Goal: Task Accomplishment & Management: Use online tool/utility

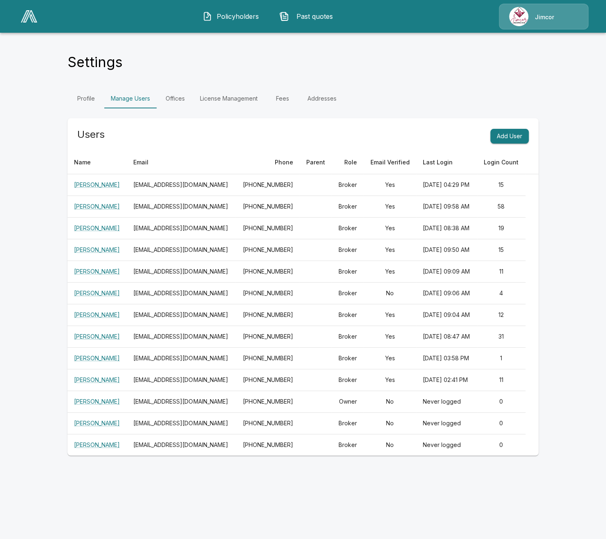
click at [227, 27] on button "Policyholders" at bounding box center [231, 16] width 70 height 21
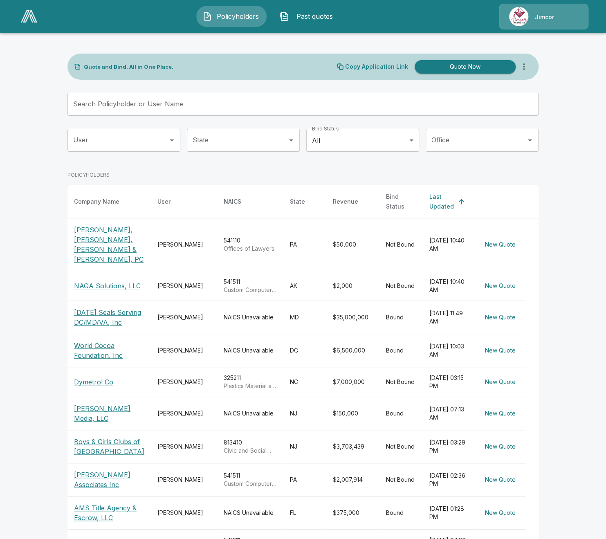
click at [48, 246] on main "Quote and Bind. All in One Place. Copy Application Link Quote Now Search Policy…" at bounding box center [303, 297] width 606 height 595
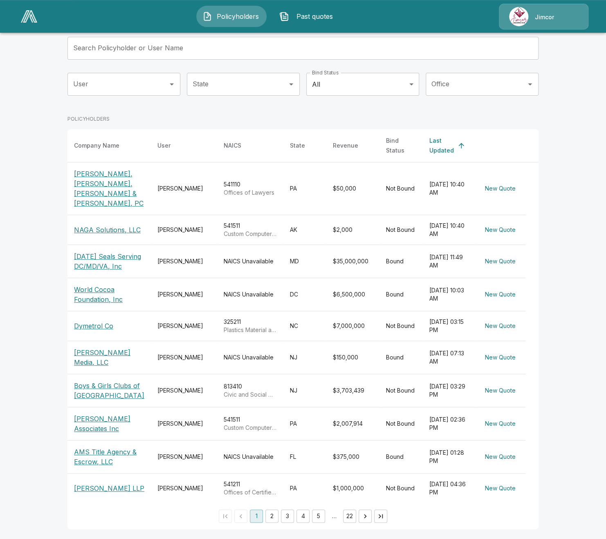
scroll to position [63, 0]
click at [176, 455] on div "Eileen Leadley" at bounding box center [183, 456] width 53 height 8
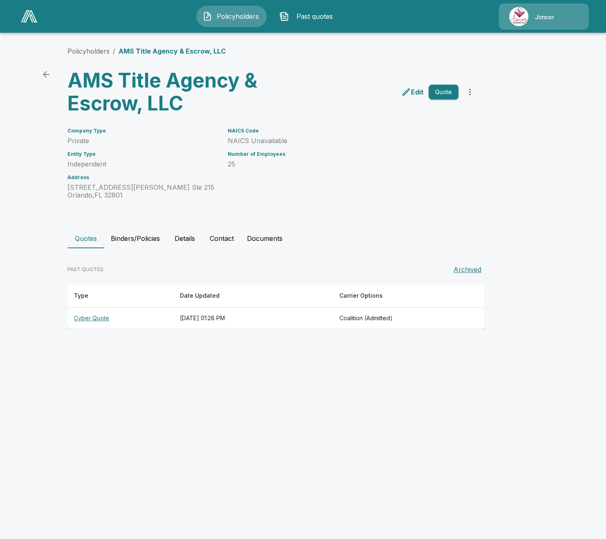
click at [226, 321] on th "[DATE] 01:28 PM" at bounding box center [252, 318] width 159 height 22
click at [89, 50] on link "Policyholders" at bounding box center [88, 51] width 42 height 8
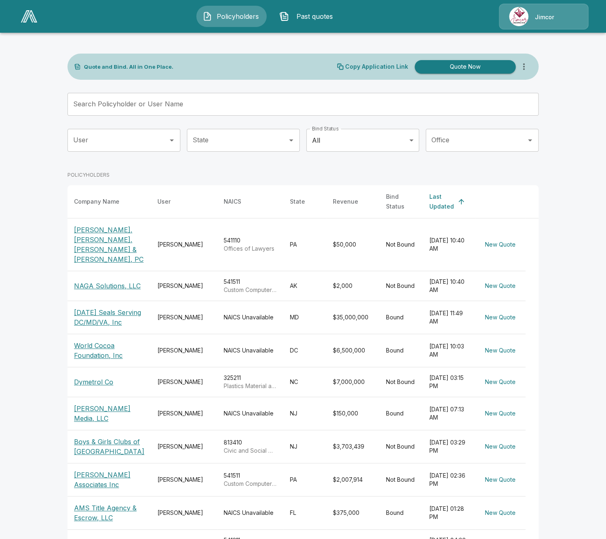
click at [45, 313] on main "Quote and Bind. All in One Place. Copy Application Link Quote Now Search Policy…" at bounding box center [303, 297] width 606 height 595
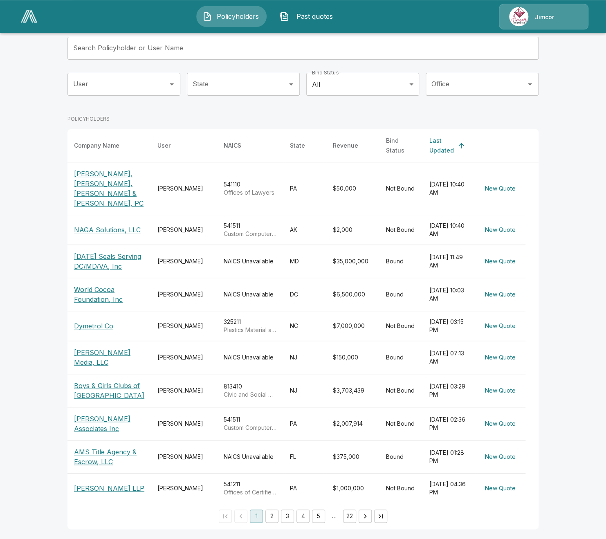
scroll to position [63, 0]
click at [179, 257] on div "[PERSON_NAME]" at bounding box center [183, 261] width 53 height 8
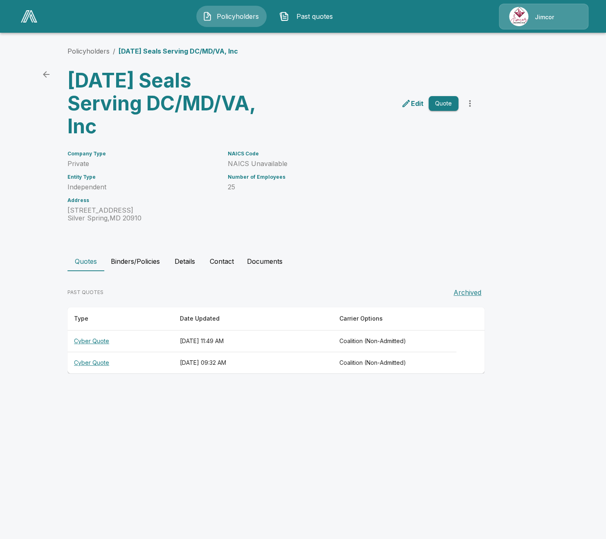
click at [174, 330] on th "[DATE] 11:49 AM" at bounding box center [252, 341] width 159 height 22
click at [113, 352] on th "Cyber Quote" at bounding box center [120, 363] width 106 height 22
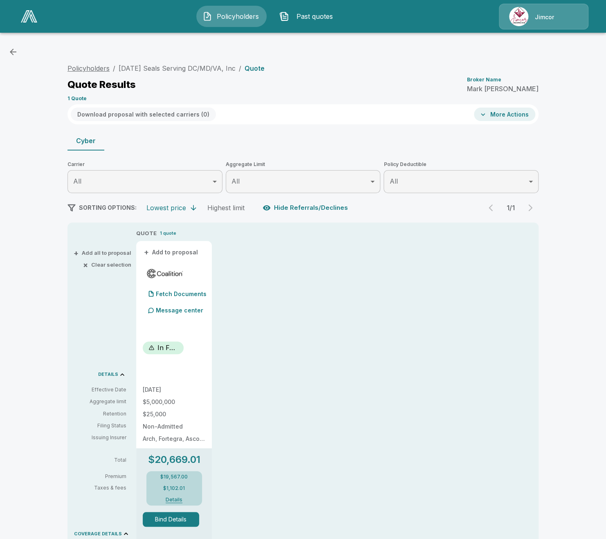
click at [70, 66] on link "Policyholders" at bounding box center [88, 68] width 42 height 8
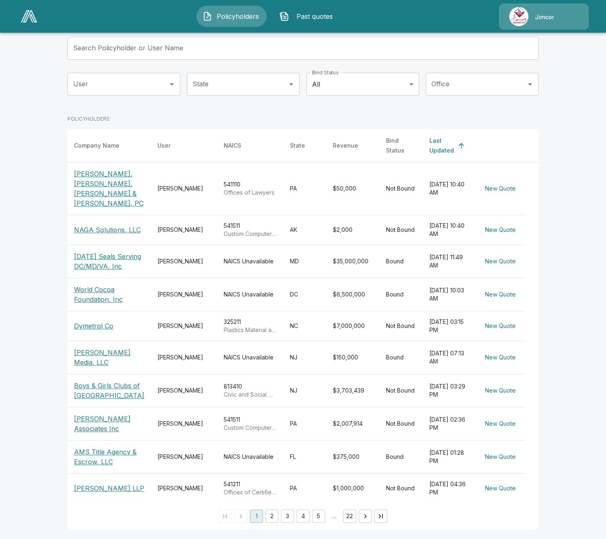
scroll to position [63, 0]
click at [265, 518] on li "2" at bounding box center [272, 515] width 16 height 13
click at [267, 518] on button "2" at bounding box center [271, 515] width 13 height 13
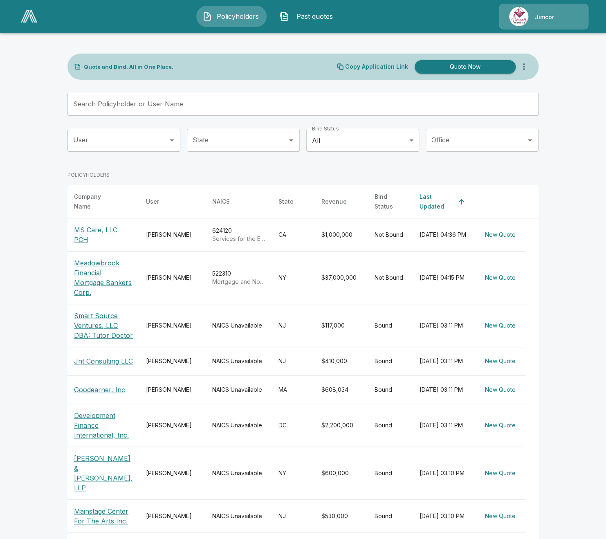
click at [24, 13] on img at bounding box center [29, 16] width 16 height 12
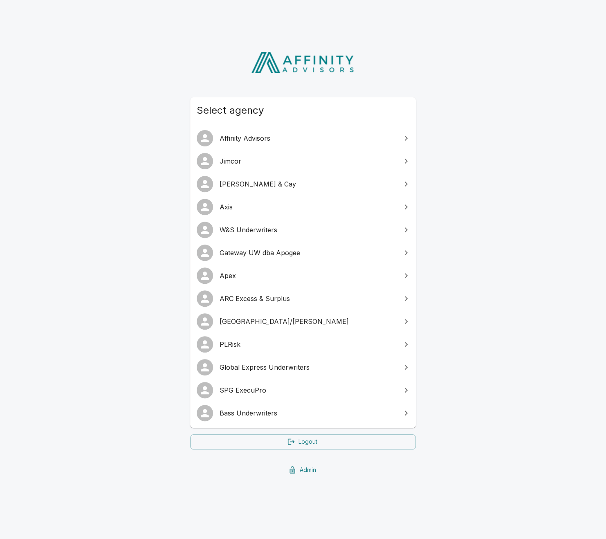
click at [318, 396] on link "SPG ExecuPro" at bounding box center [303, 390] width 226 height 23
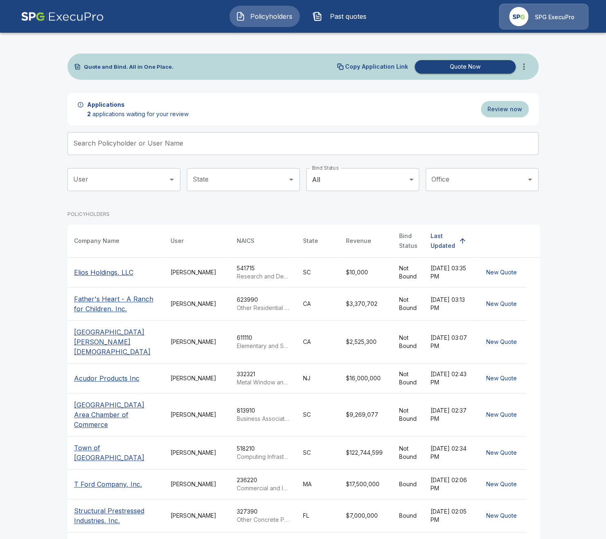
click at [30, 314] on main "Quote and Bind. All in One Place. Copy Application Link Quote Now Applications …" at bounding box center [303, 327] width 606 height 654
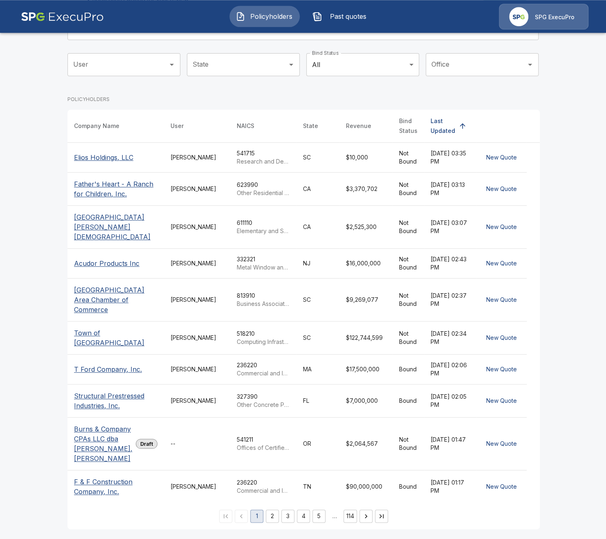
scroll to position [148, 0]
click at [230, 422] on td "541211 Offices of Certified Public Accountants" at bounding box center [263, 443] width 66 height 53
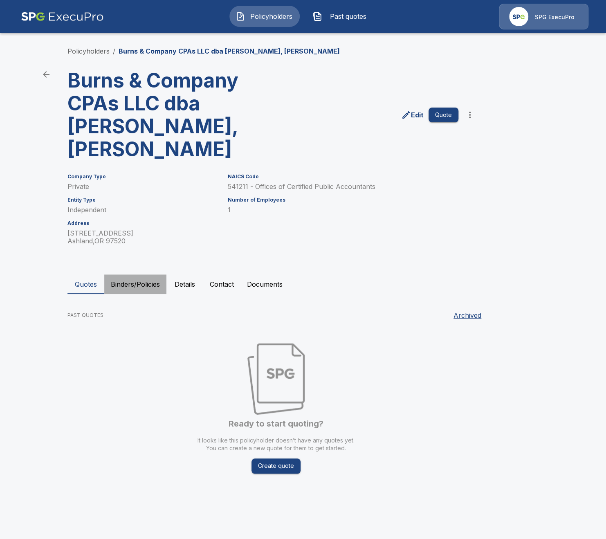
click at [143, 274] on button "Binders/Policies" at bounding box center [135, 284] width 62 height 20
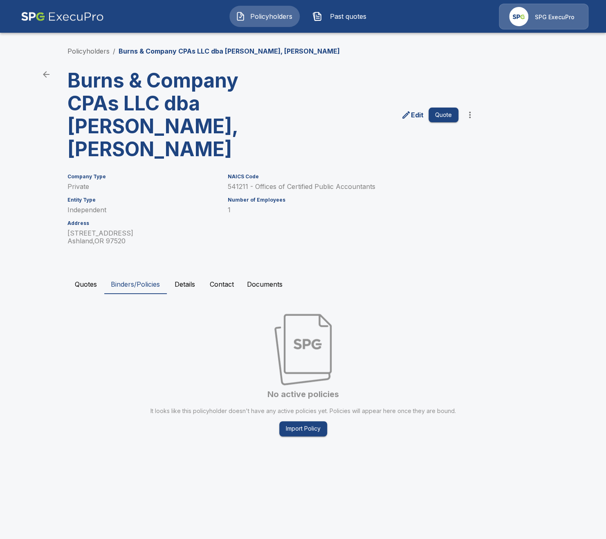
click at [82, 274] on button "Quotes" at bounding box center [85, 284] width 37 height 20
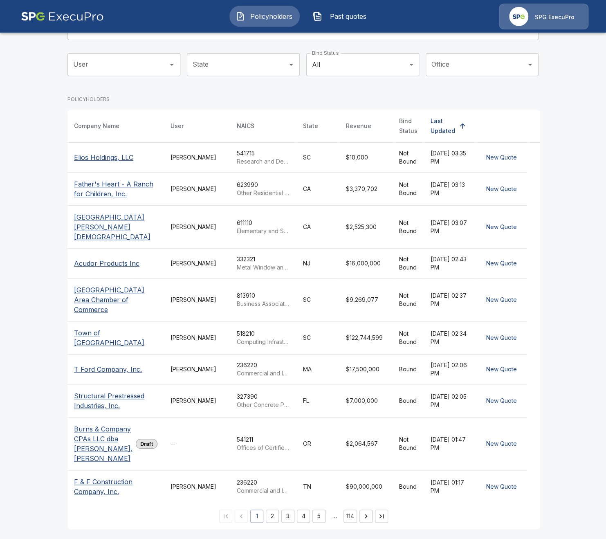
scroll to position [148, 0]
click at [274, 517] on button "2" at bounding box center [272, 515] width 13 height 13
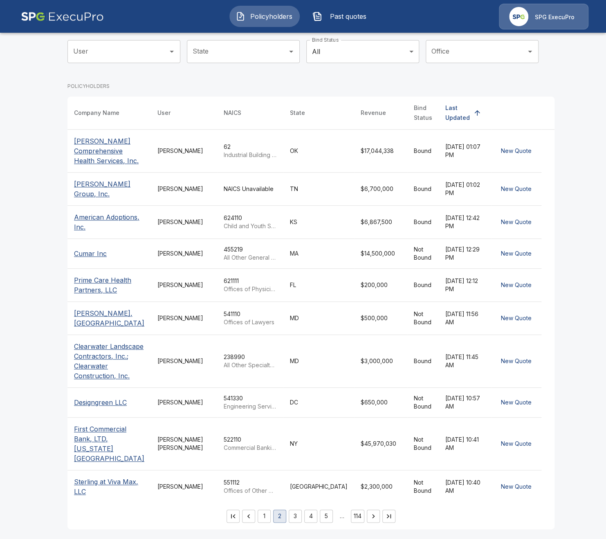
click at [256, 149] on div "62 Industrial Building Construction" at bounding box center [250, 151] width 53 height 16
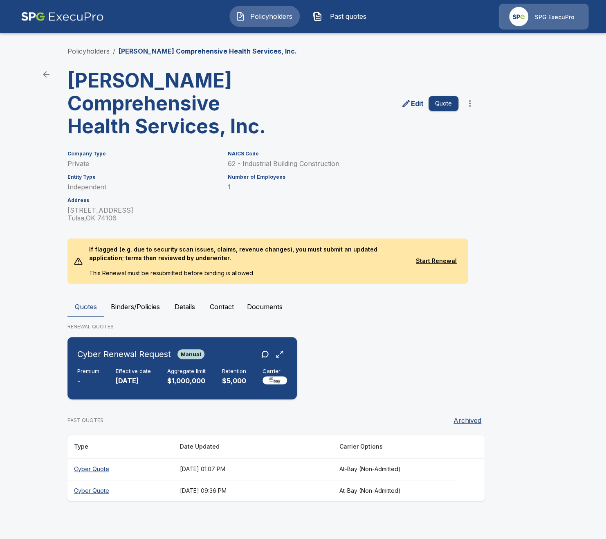
click at [236, 349] on div "Cyber Renewal Request Manual" at bounding box center [182, 354] width 210 height 15
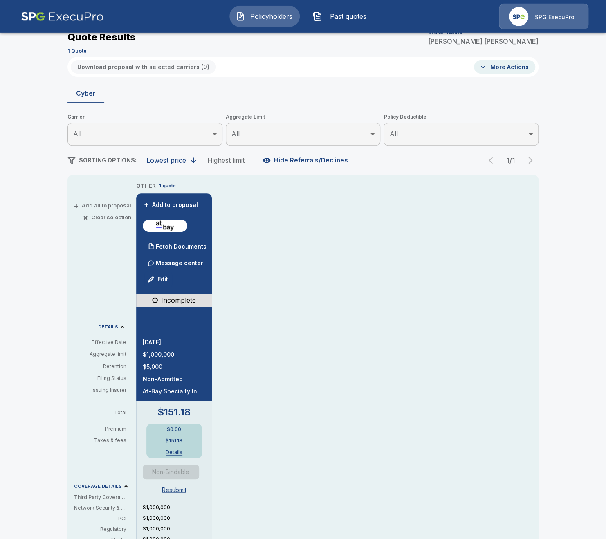
scroll to position [47, 0]
click at [177, 248] on p "Fetch Documents" at bounding box center [181, 247] width 51 height 6
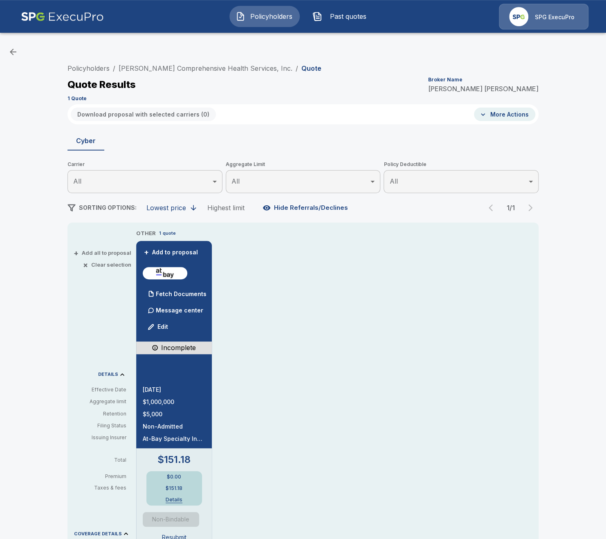
scroll to position [0, 0]
click at [163, 68] on link "[PERSON_NAME] Comprehensive Health Services, Inc." at bounding box center [206, 68] width 174 height 8
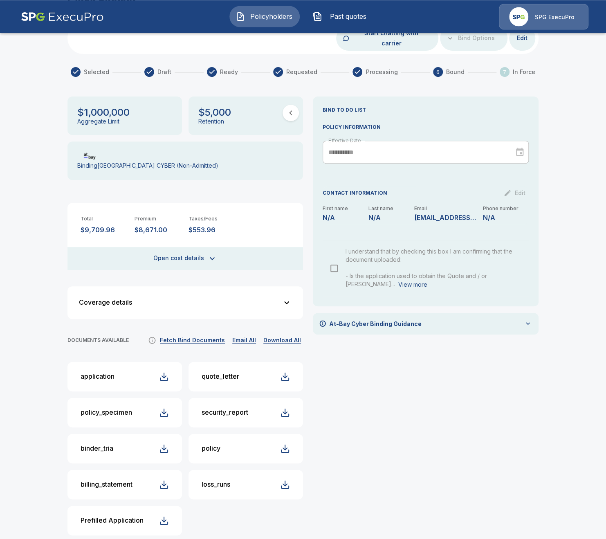
scroll to position [70, 0]
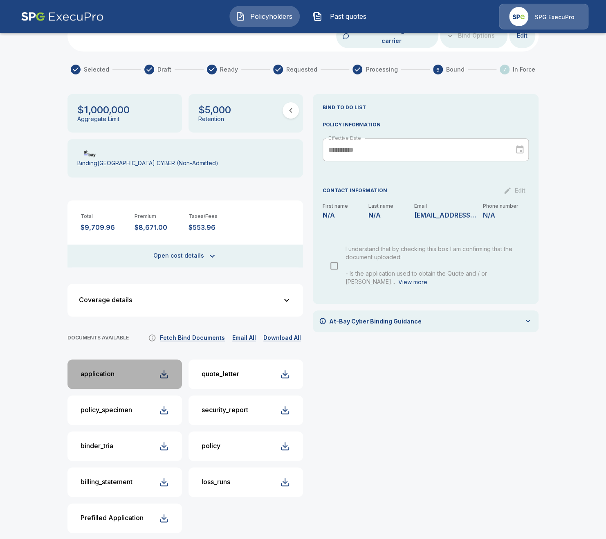
click at [105, 370] on div "application" at bounding box center [98, 374] width 34 height 8
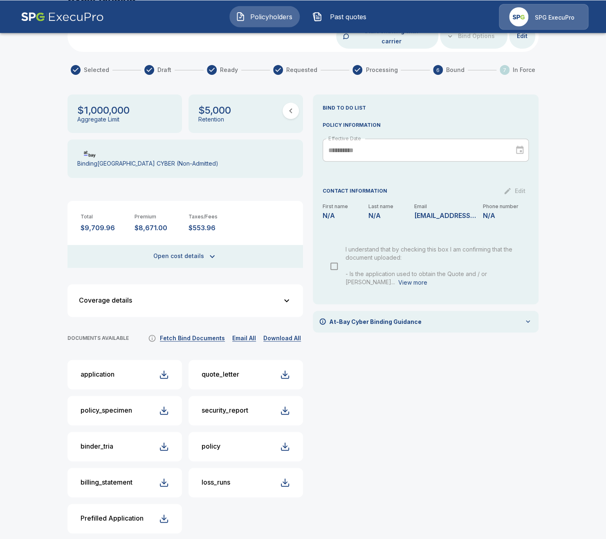
scroll to position [69, 0]
